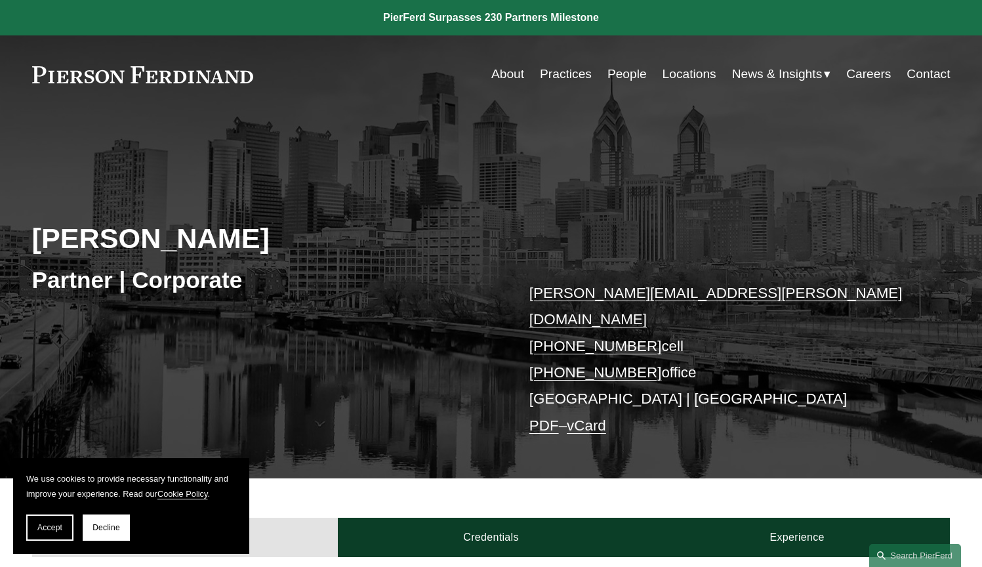
scroll to position [58, 0]
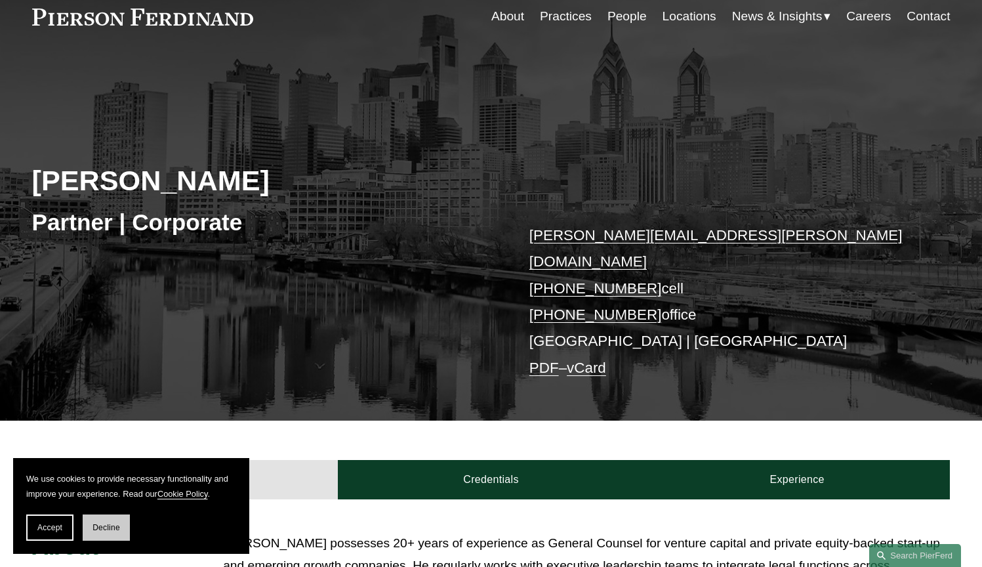
click at [122, 529] on button "Decline" at bounding box center [106, 527] width 47 height 26
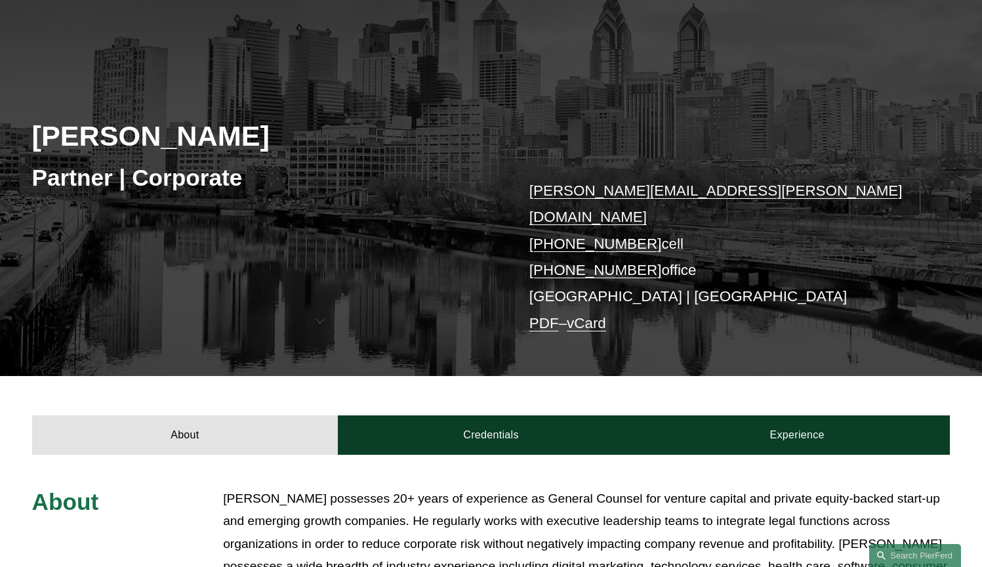
scroll to position [303, 0]
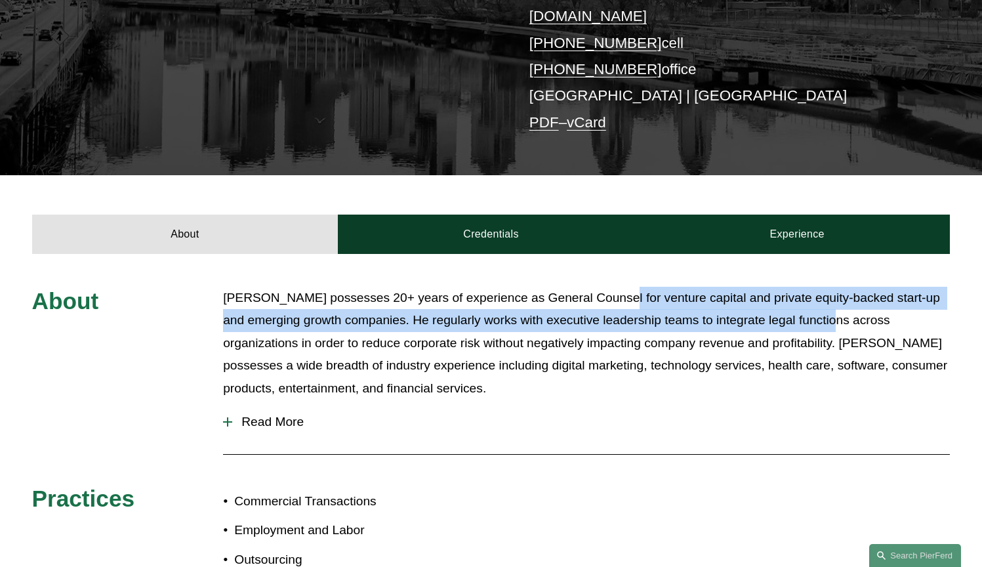
drag, startPoint x: 611, startPoint y: 276, endPoint x: 808, endPoint y: 300, distance: 199.0
click at [842, 299] on p "[PERSON_NAME] possesses 20+ years of experience as General Counsel for venture …" at bounding box center [586, 343] width 727 height 113
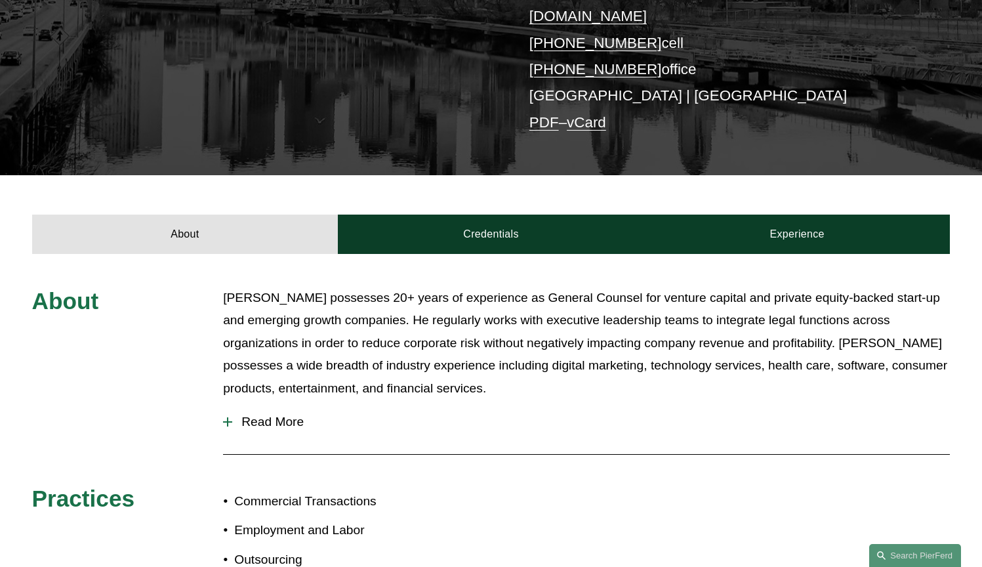
drag, startPoint x: 604, startPoint y: 322, endPoint x: 587, endPoint y: 325, distance: 16.7
click at [604, 323] on p "[PERSON_NAME] possesses 20+ years of experience as General Counsel for venture …" at bounding box center [586, 343] width 727 height 113
click at [251, 418] on button "Read More" at bounding box center [586, 422] width 727 height 34
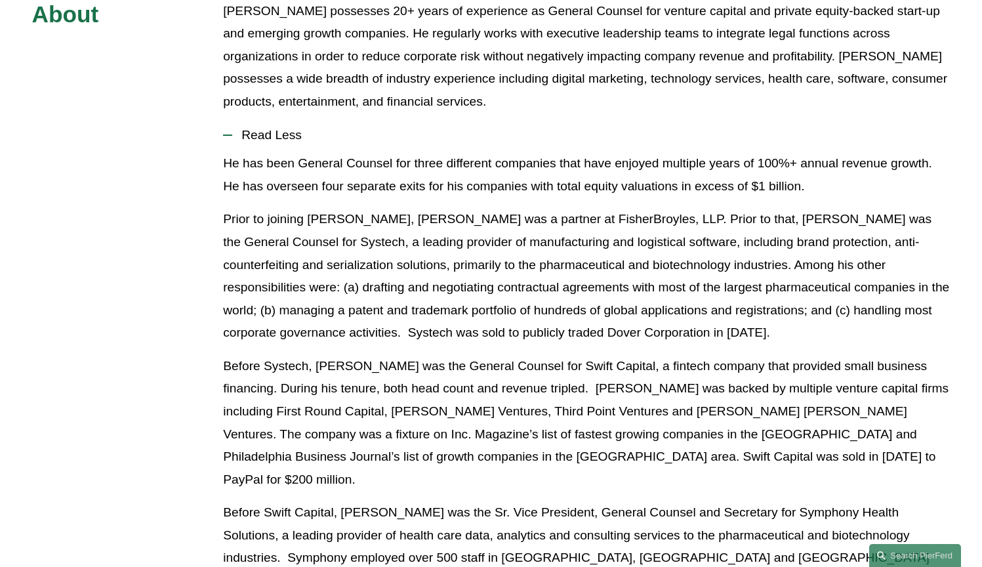
scroll to position [607, 0]
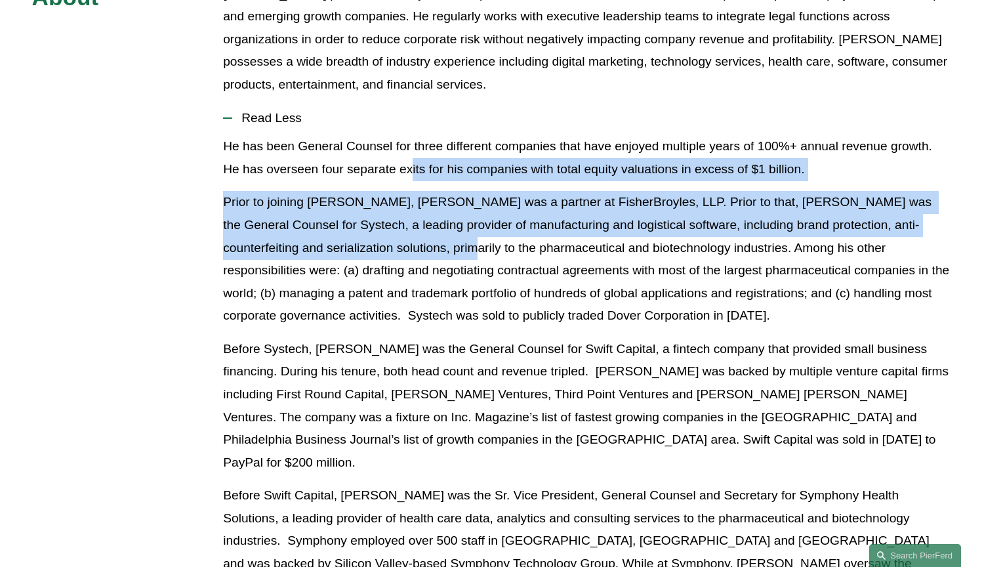
drag, startPoint x: 411, startPoint y: 140, endPoint x: 419, endPoint y: 230, distance: 90.2
click at [419, 230] on p "Prior to joining [PERSON_NAME], [PERSON_NAME] was a partner at FisherBroyles, L…" at bounding box center [586, 259] width 727 height 136
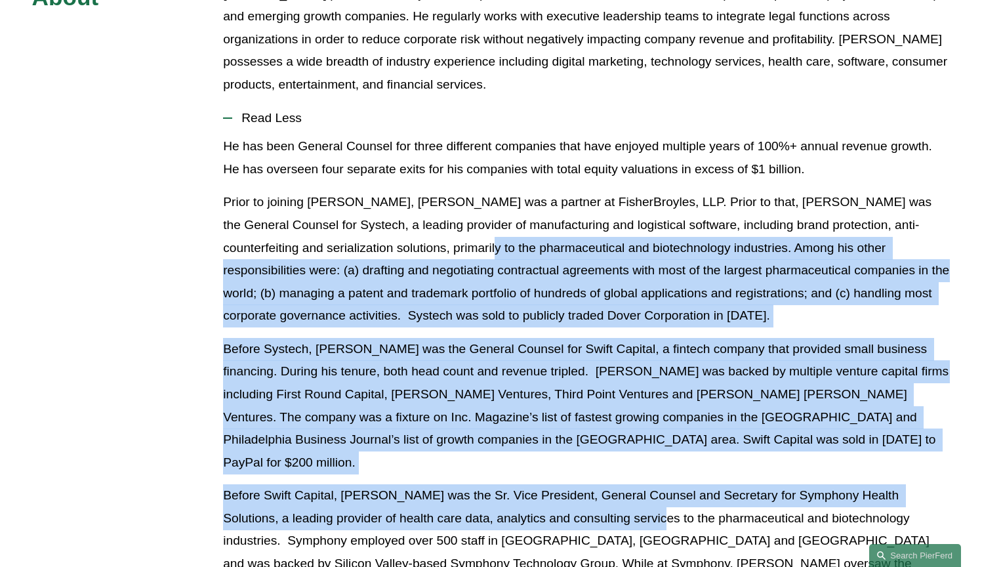
drag, startPoint x: 456, startPoint y: 224, endPoint x: 625, endPoint y: 464, distance: 293.9
click at [624, 484] on p "Before Swift Capital, [PERSON_NAME] was the Sr. Vice President, General Counsel…" at bounding box center [586, 563] width 727 height 159
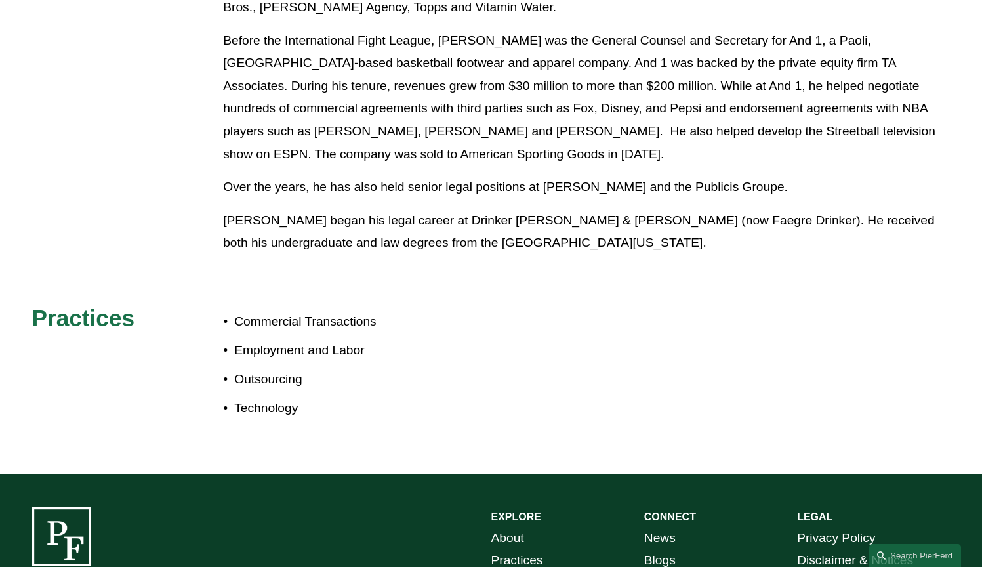
scroll to position [1411, 0]
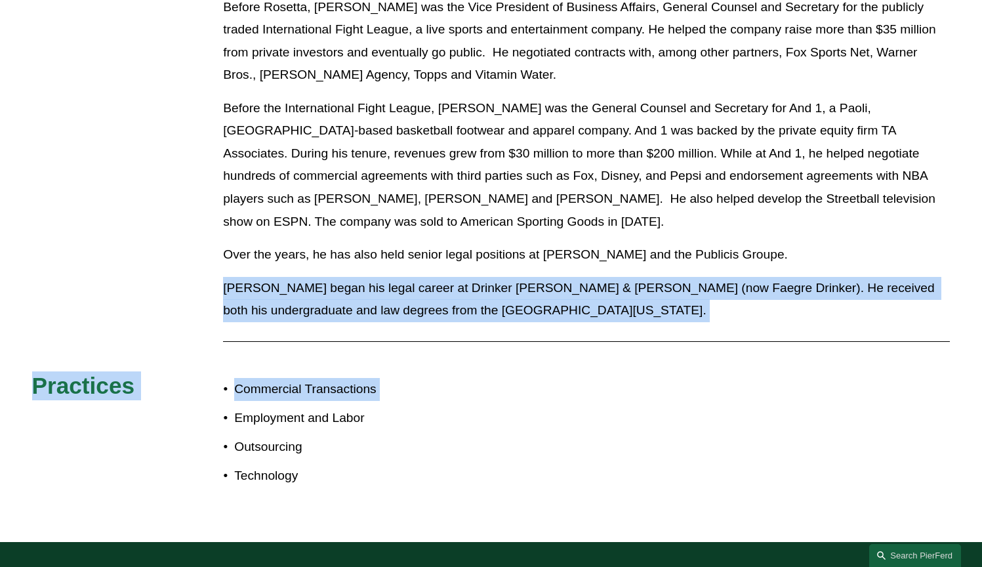
drag, startPoint x: 400, startPoint y: 177, endPoint x: 430, endPoint y: 303, distance: 129.5
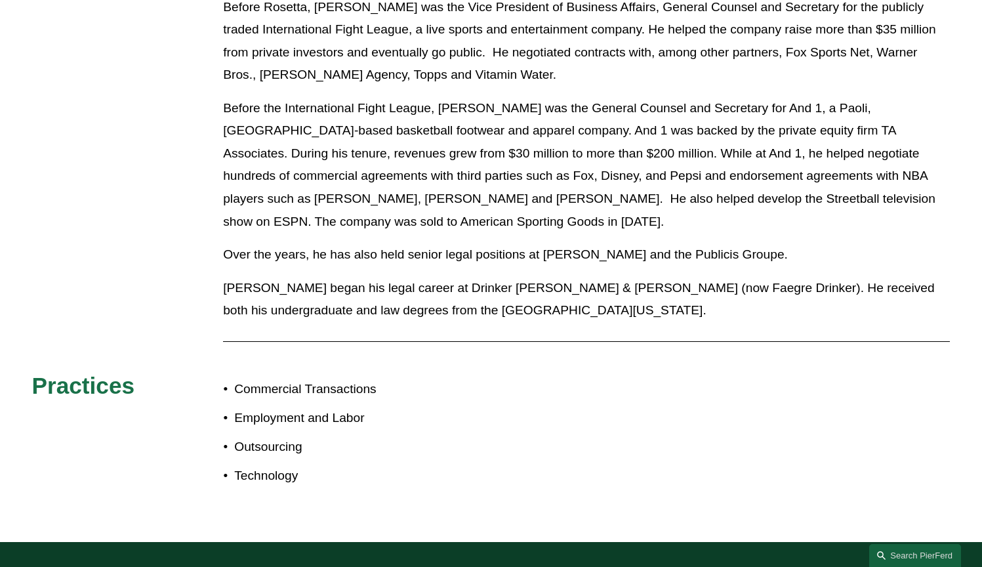
click at [430, 378] on ul "Commercial Transactions Employment and Labor Outsourcing Technology" at bounding box center [357, 433] width 268 height 110
click at [499, 277] on p "[PERSON_NAME] began his legal career at Drinker [PERSON_NAME] & [PERSON_NAME] (…" at bounding box center [586, 299] width 727 height 45
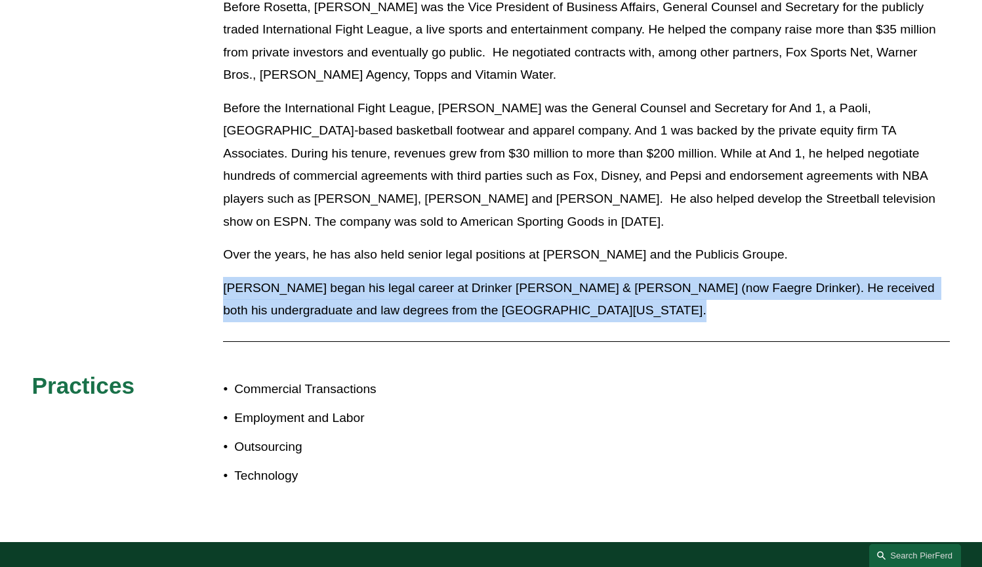
click at [499, 277] on p "[PERSON_NAME] began his legal career at Drinker [PERSON_NAME] & [PERSON_NAME] (…" at bounding box center [586, 299] width 727 height 45
click at [497, 277] on p "[PERSON_NAME] began his legal career at Drinker [PERSON_NAME] & [PERSON_NAME] (…" at bounding box center [586, 299] width 727 height 45
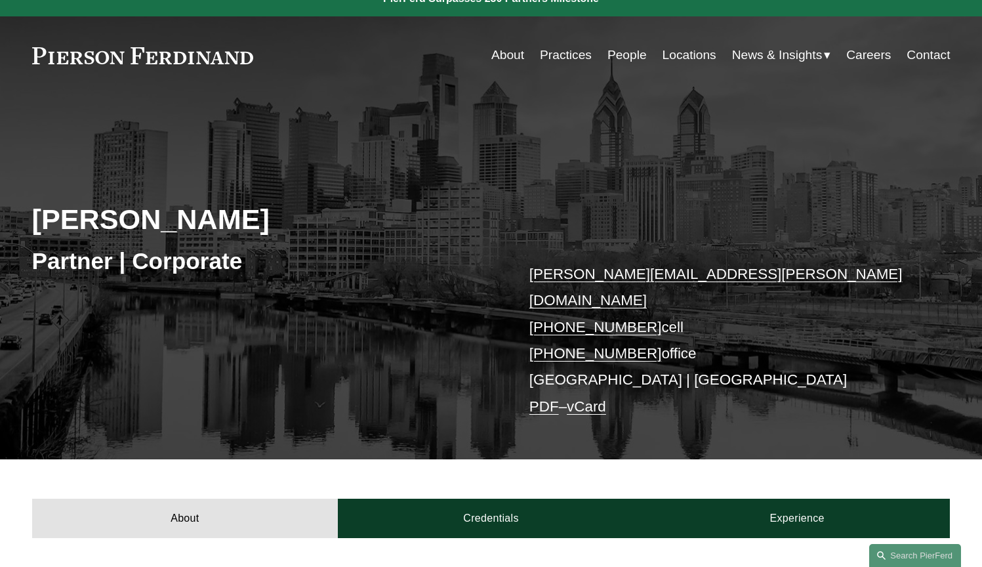
scroll to position [0, 0]
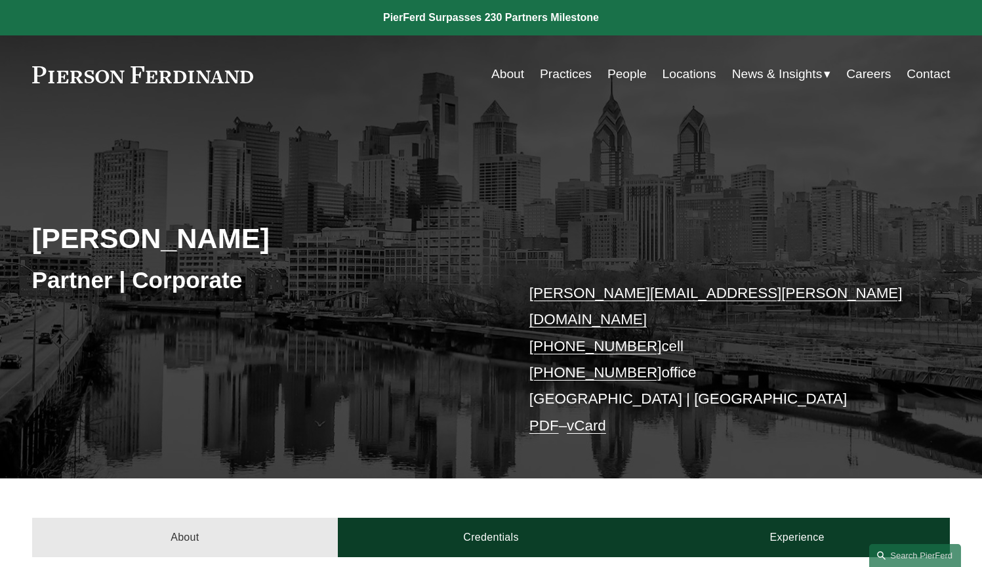
click at [207, 518] on link "About" at bounding box center [185, 537] width 306 height 39
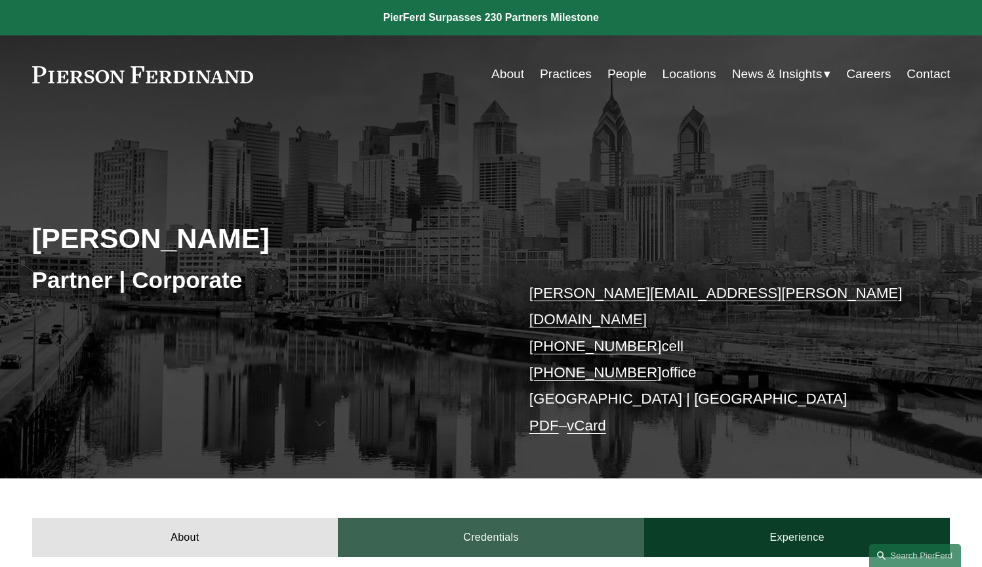
click at [398, 519] on link "Credentials" at bounding box center [491, 537] width 306 height 39
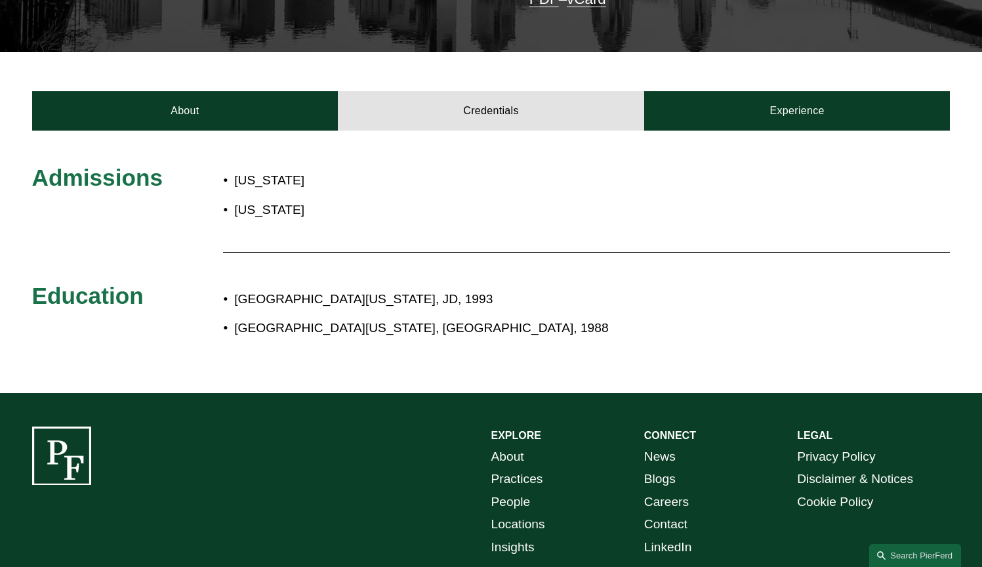
scroll to position [494, 0]
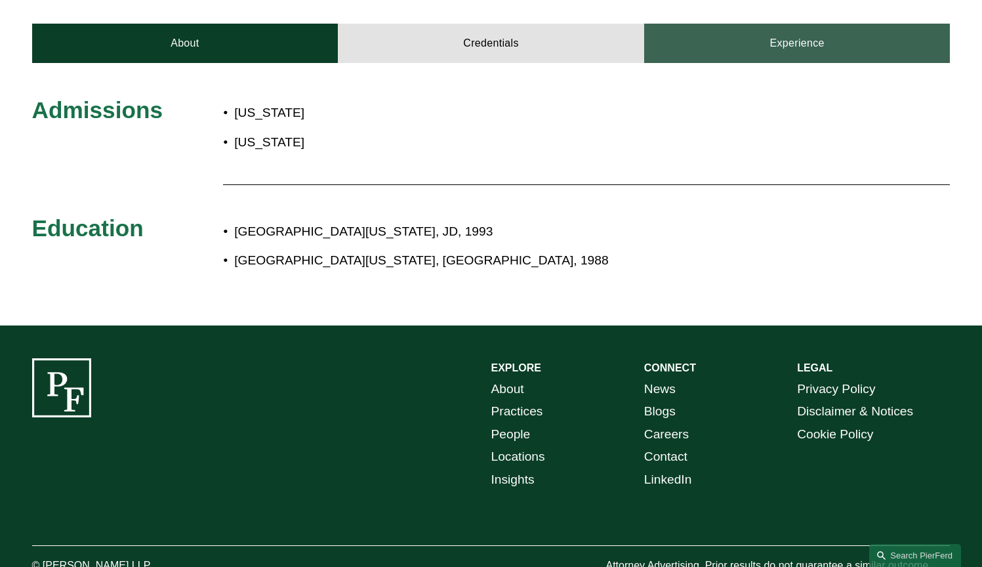
click at [814, 28] on link "Experience" at bounding box center [797, 43] width 306 height 39
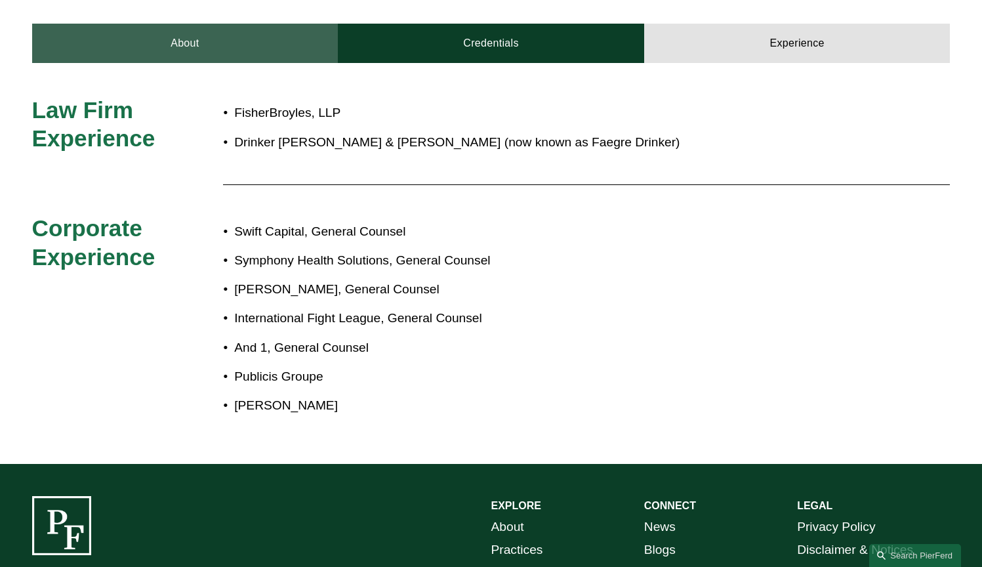
click at [213, 25] on link "About" at bounding box center [185, 43] width 306 height 39
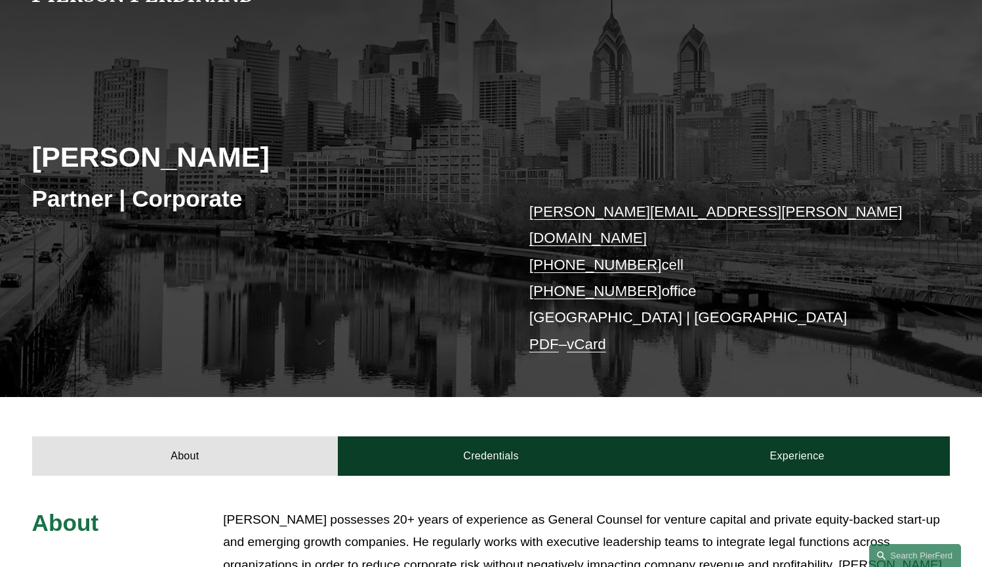
scroll to position [0, 0]
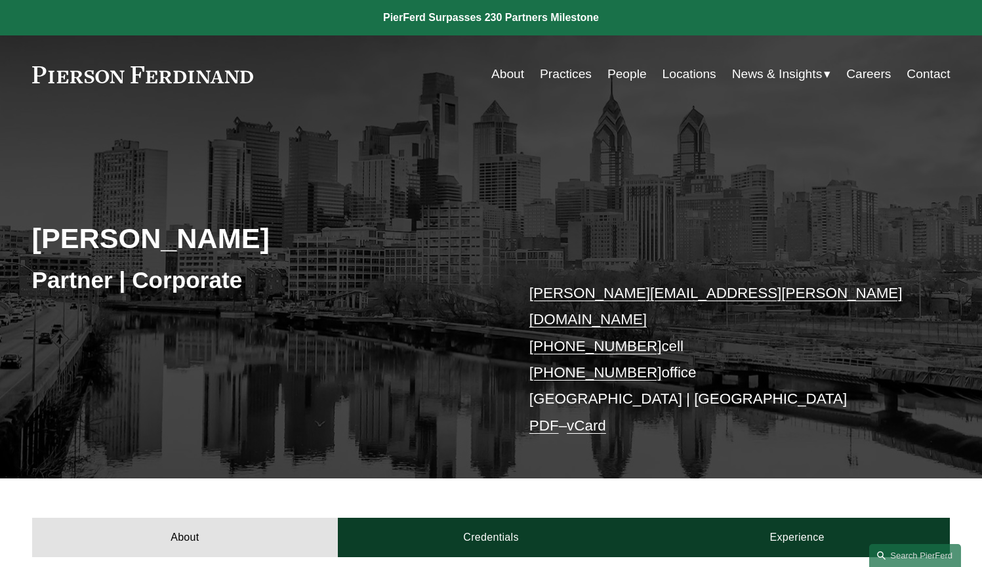
click at [543, 417] on link "PDF" at bounding box center [544, 425] width 30 height 16
